Goal: Task Accomplishment & Management: Complete application form

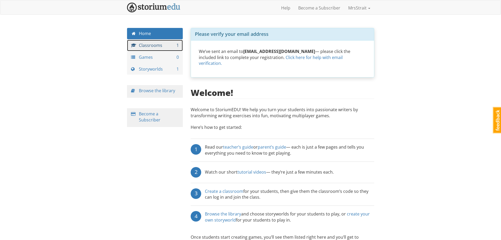
click at [149, 44] on link "Classrooms 1" at bounding box center [155, 45] width 56 height 11
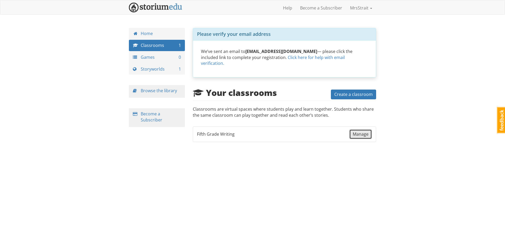
click at [360, 131] on span "Manage" at bounding box center [361, 134] width 16 height 6
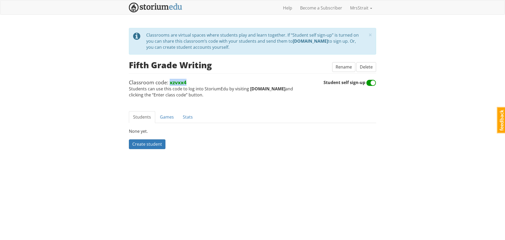
drag, startPoint x: 185, startPoint y: 83, endPoint x: 170, endPoint y: 82, distance: 15.3
click at [170, 82] on strong "xzvxx4" at bounding box center [178, 82] width 17 height 7
copy strong "xzvxx4"
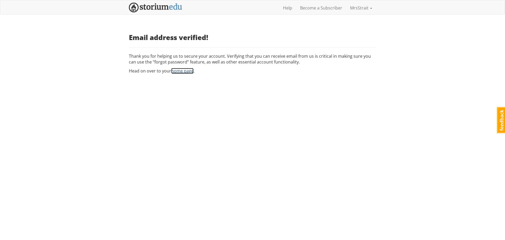
click at [186, 72] on link "home page" at bounding box center [182, 71] width 22 height 6
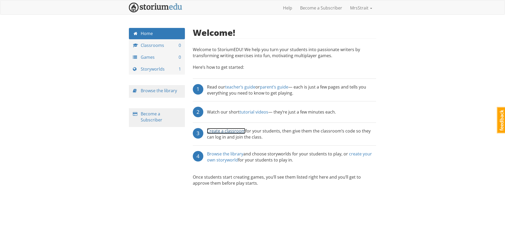
click at [228, 131] on link "Create a classroom" at bounding box center [226, 131] width 38 height 6
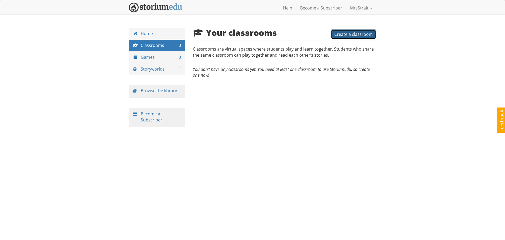
click at [344, 33] on span "Create a classroom" at bounding box center [353, 34] width 38 height 6
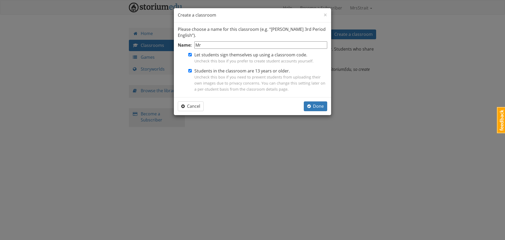
type input "M"
type input "Fifth Grade"
click at [189, 70] on input "Students in the classroom are 13 years or older. Uncheck this box if you need t…" at bounding box center [189, 70] width 3 height 3
checkbox input "false"
click at [229, 44] on input "Fifth Grade" at bounding box center [260, 45] width 133 height 8
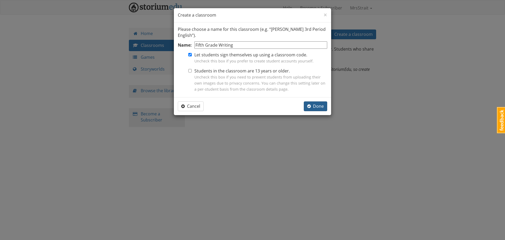
type input "Fifth Grade Writing"
click at [315, 105] on span "Done" at bounding box center [315, 106] width 17 height 6
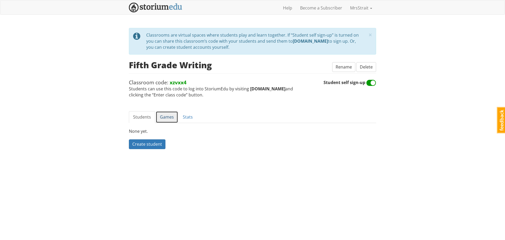
click at [167, 119] on link "Games" at bounding box center [167, 117] width 22 height 12
click at [185, 115] on link "Stats" at bounding box center [188, 117] width 18 height 12
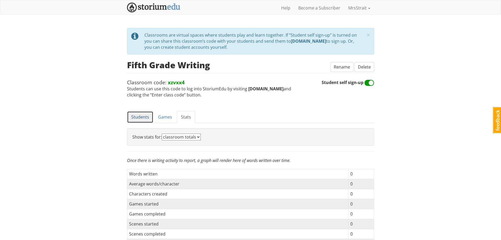
click at [138, 118] on link "Students" at bounding box center [140, 117] width 26 height 12
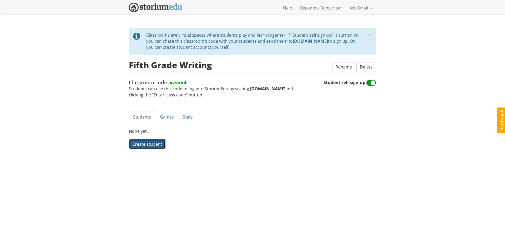
click at [150, 142] on span "Create student" at bounding box center [147, 144] width 30 height 6
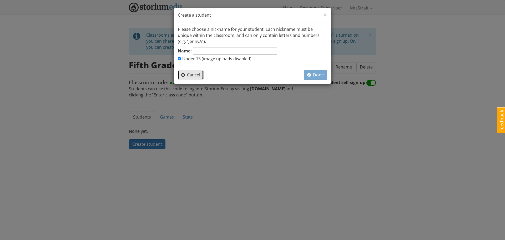
click at [192, 76] on span "Cancel" at bounding box center [190, 75] width 19 height 6
checkbox input "false"
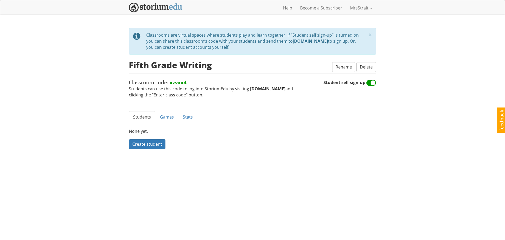
drag, startPoint x: 291, startPoint y: 41, endPoint x: 325, endPoint y: 42, distance: 34.2
click at [325, 42] on strong "storiumedu.com" at bounding box center [310, 41] width 35 height 6
copy strong "storiumedu.com"
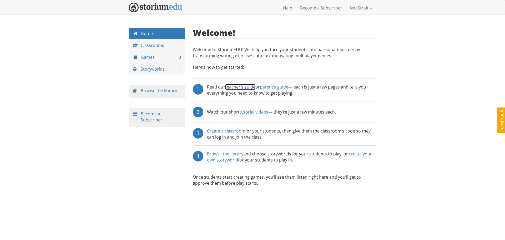
click at [241, 87] on link "teacher’s guide" at bounding box center [240, 87] width 30 height 6
